Goal: Transaction & Acquisition: Purchase product/service

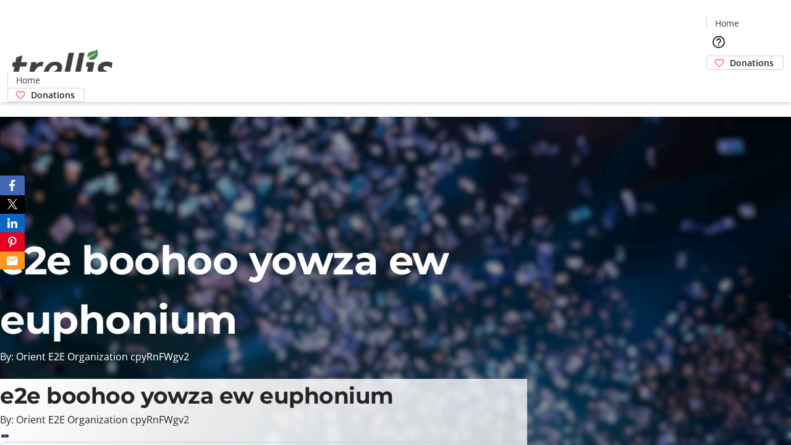
click at [730, 56] on span "Donations" at bounding box center [752, 62] width 44 height 13
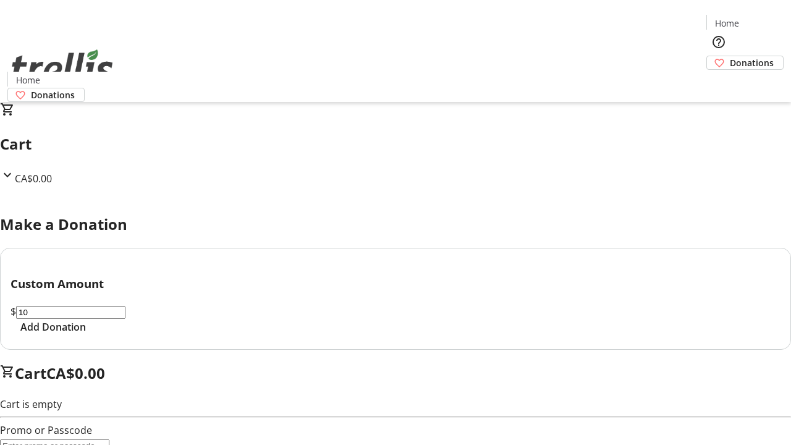
click at [86, 334] on span "Add Donation" at bounding box center [52, 326] width 65 height 15
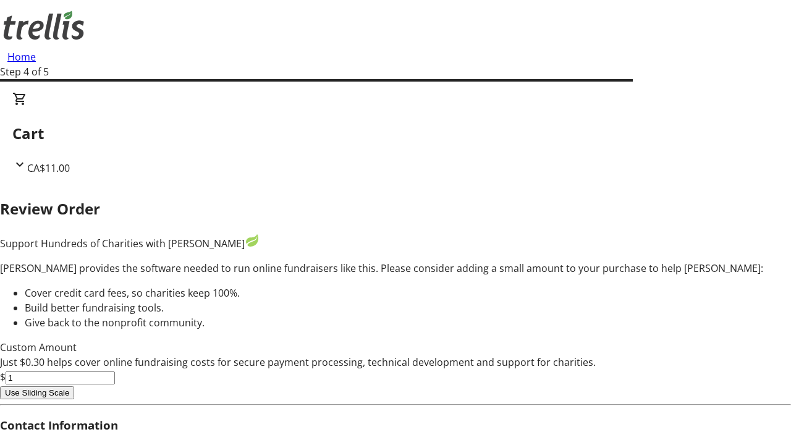
type input "0"
